Goal: Task Accomplishment & Management: Use online tool/utility

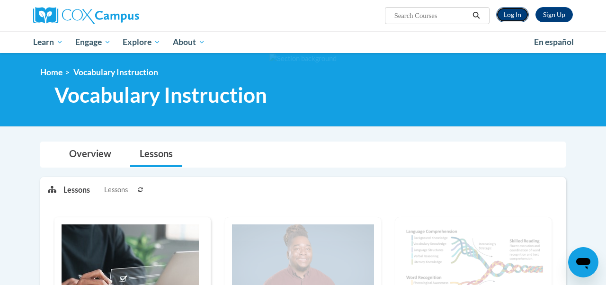
click at [515, 17] on link "Log In" at bounding box center [512, 14] width 33 height 15
click at [509, 17] on link "Log In" at bounding box center [512, 14] width 33 height 15
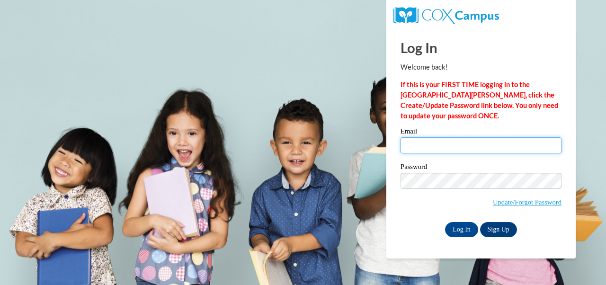
click at [435, 145] on input "Email" at bounding box center [480, 145] width 161 height 16
type input "haicher@mtsd.k12.wi.us"
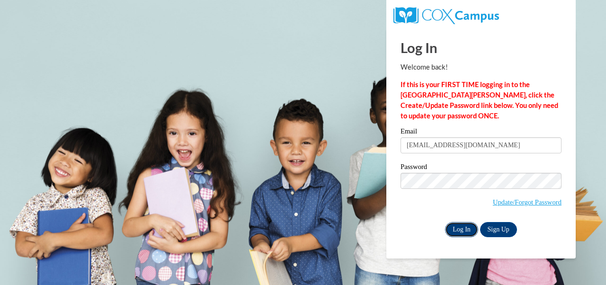
click at [458, 226] on input "Log In" at bounding box center [461, 229] width 33 height 15
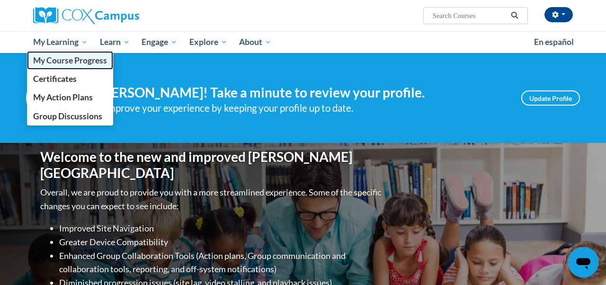
click at [70, 59] on span "My Course Progress" at bounding box center [70, 60] width 74 height 10
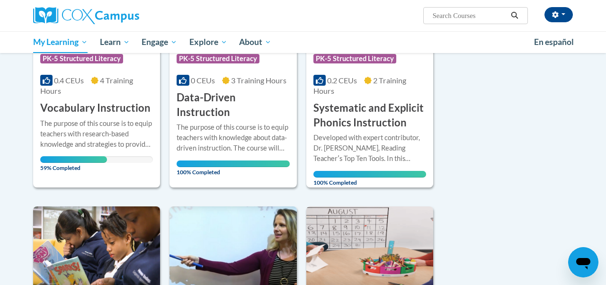
scroll to position [519, 0]
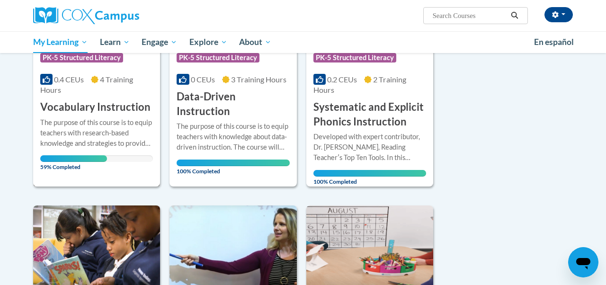
click at [75, 108] on h3 "Vocabulary Instruction" at bounding box center [95, 107] width 110 height 15
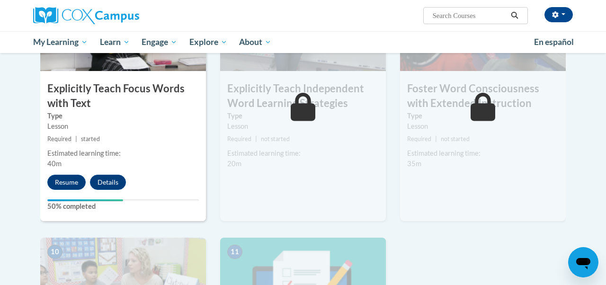
scroll to position [779, 0]
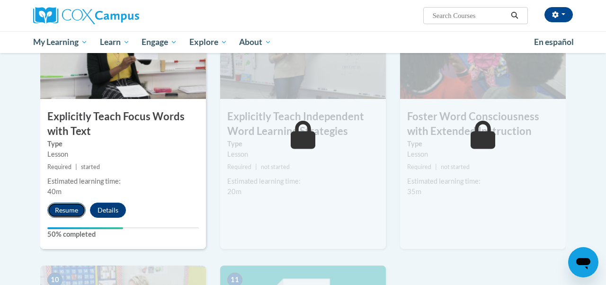
click at [61, 210] on button "Resume" at bounding box center [66, 210] width 38 height 15
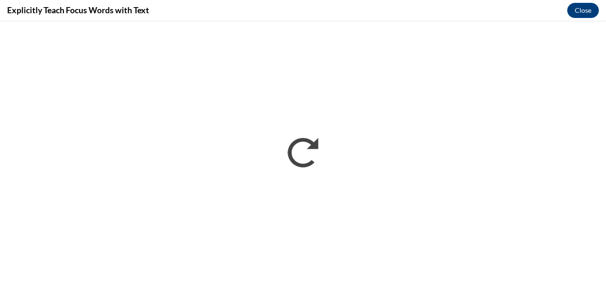
scroll to position [0, 0]
